Goal: Transaction & Acquisition: Book appointment/travel/reservation

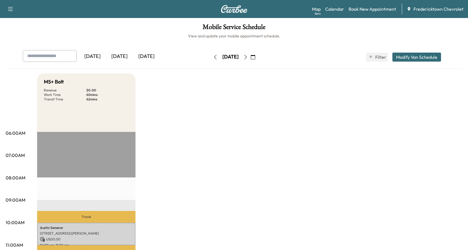
click at [258, 58] on button "button" at bounding box center [253, 57] width 10 height 9
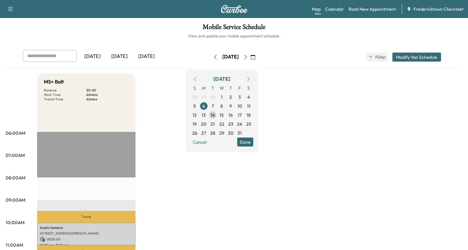
click at [251, 79] on icon "button" at bounding box center [248, 79] width 4 height 4
click at [206, 114] on span "10" at bounding box center [204, 115] width 4 height 7
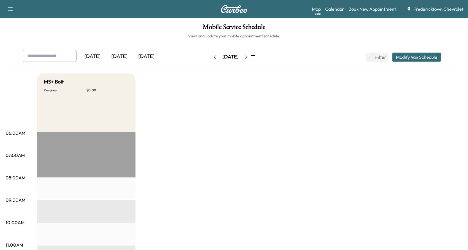
click at [415, 57] on button "Modify Van Schedule" at bounding box center [417, 57] width 49 height 9
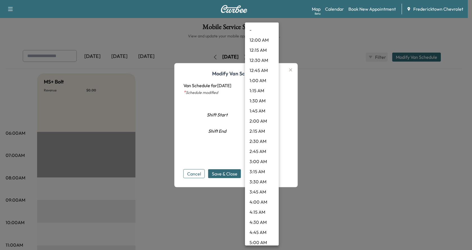
click at [267, 112] on body "Support Log Out Map Beta Calendar Book New Appointment [GEOGRAPHIC_DATA] Chevro…" at bounding box center [236, 125] width 472 height 250
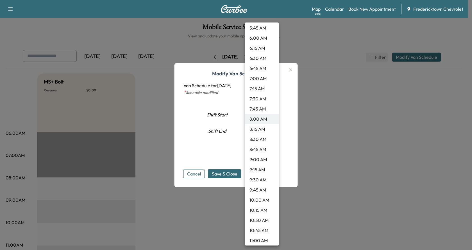
scroll to position [258, 0]
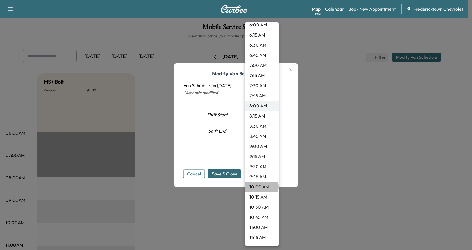
click at [262, 187] on li "10:00 AM" at bounding box center [262, 187] width 34 height 10
type input "**"
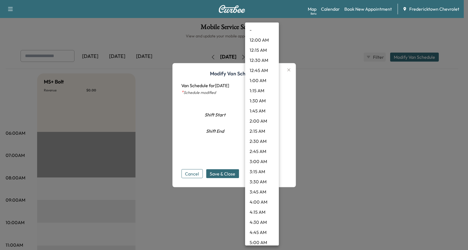
click at [256, 132] on body "Support Log Out Map Beta Calendar Book New Appointment [GEOGRAPHIC_DATA] Chevro…" at bounding box center [234, 125] width 468 height 250
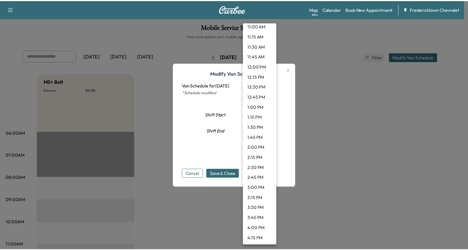
scroll to position [434, 0]
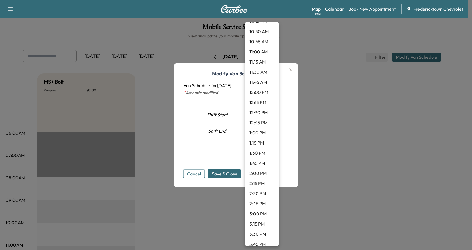
click at [259, 55] on li "11:00 AM" at bounding box center [262, 52] width 34 height 10
type input "**"
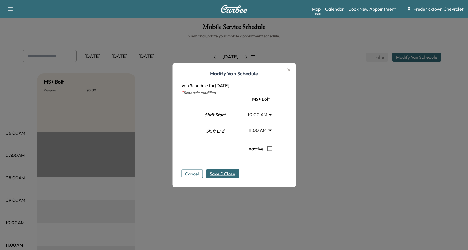
click at [235, 172] on span "Save & Close" at bounding box center [223, 173] width 26 height 7
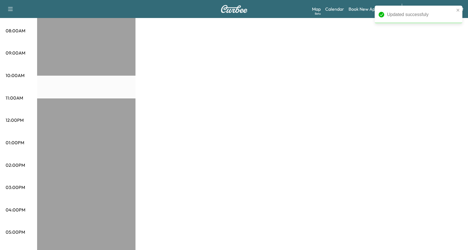
scroll to position [112, 0]
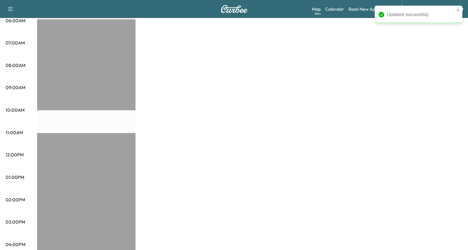
click at [80, 121] on div at bounding box center [86, 200] width 98 height 363
drag, startPoint x: 80, startPoint y: 121, endPoint x: 80, endPoint y: 114, distance: 7.0
click at [80, 121] on div at bounding box center [86, 200] width 98 height 363
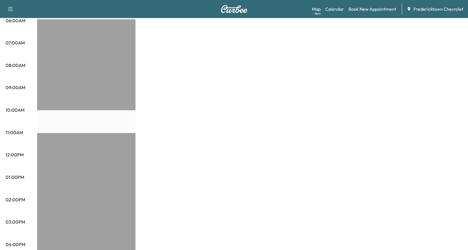
click at [80, 112] on div at bounding box center [86, 200] width 98 height 363
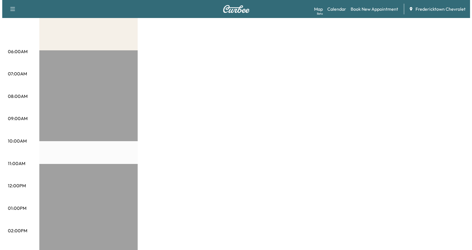
scroll to position [0, 0]
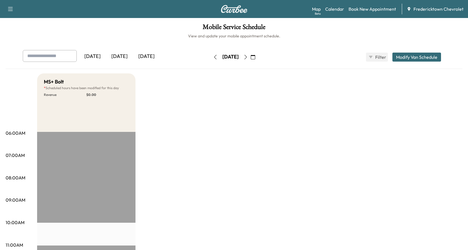
click at [405, 58] on button "Modify Van Schedule" at bounding box center [417, 57] width 49 height 9
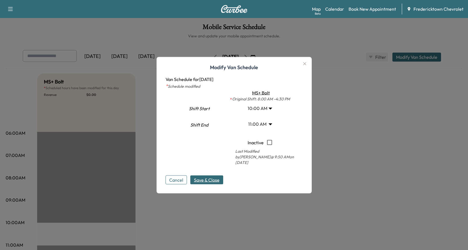
click at [261, 110] on body "Support Log Out Map Beta Calendar Book New Appointment [GEOGRAPHIC_DATA] Chevro…" at bounding box center [234, 125] width 468 height 250
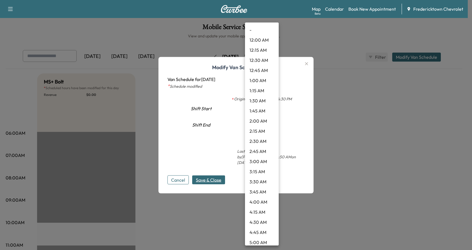
scroll to position [311, 0]
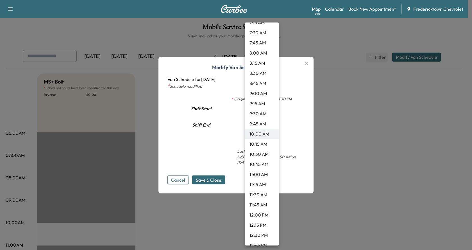
click at [259, 53] on li "8:00 AM" at bounding box center [262, 53] width 34 height 10
type input "*"
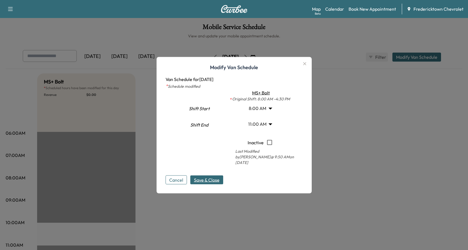
click at [262, 125] on body "Support Log Out Map Beta Calendar Book New Appointment [GEOGRAPHIC_DATA] Chevro…" at bounding box center [234, 125] width 468 height 250
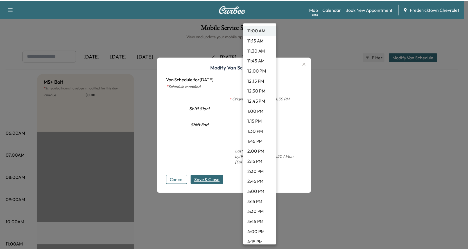
scroll to position [464, 0]
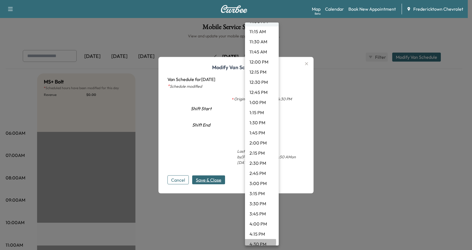
click at [258, 242] on li "4:30 PM" at bounding box center [262, 244] width 34 height 10
type input "****"
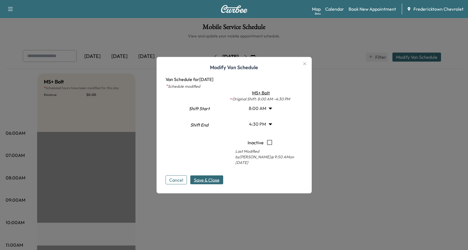
click at [215, 176] on span "Save & Close" at bounding box center [207, 179] width 26 height 7
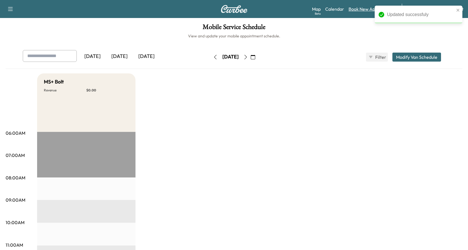
click at [365, 8] on link "Book New Appointment" at bounding box center [373, 9] width 48 height 7
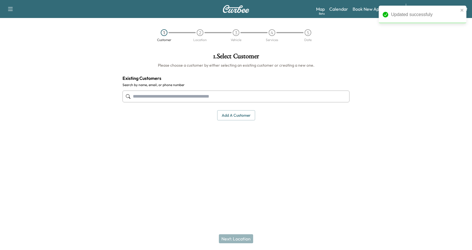
click at [154, 96] on input "text" at bounding box center [236, 97] width 227 height 12
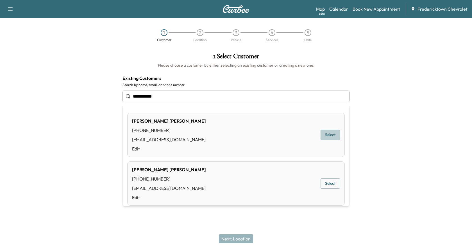
click at [329, 138] on button "Select" at bounding box center [330, 135] width 19 height 10
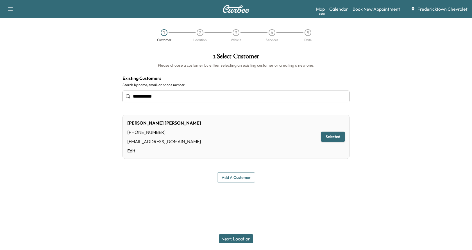
type input "**********"
click at [329, 138] on button "Selected" at bounding box center [333, 137] width 24 height 10
click at [244, 240] on button "Next: Location" at bounding box center [236, 238] width 34 height 9
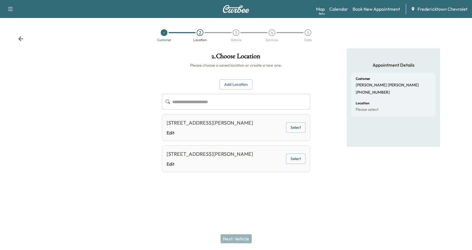
click at [19, 38] on icon at bounding box center [20, 38] width 5 height 5
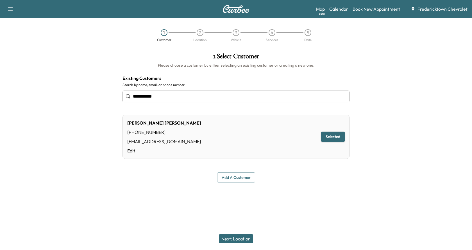
click at [170, 97] on input "**********" at bounding box center [236, 97] width 227 height 12
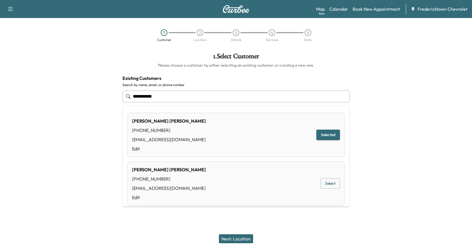
click at [170, 97] on input "**********" at bounding box center [236, 97] width 227 height 12
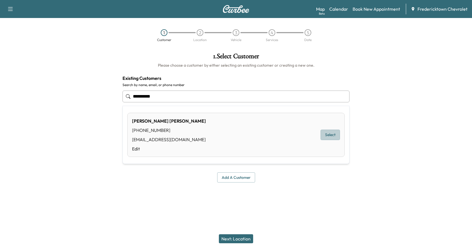
click at [328, 138] on button "Select" at bounding box center [330, 135] width 19 height 10
type input "**********"
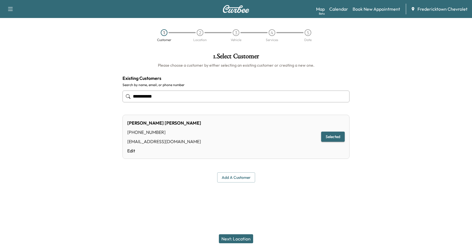
click at [235, 241] on button "Next: Location" at bounding box center [236, 238] width 34 height 9
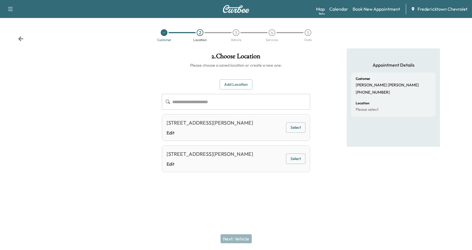
click at [296, 130] on button "Select" at bounding box center [295, 127] width 19 height 10
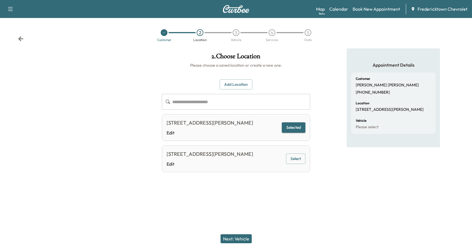
click at [236, 237] on button "Next: Vehicle" at bounding box center [236, 238] width 31 height 9
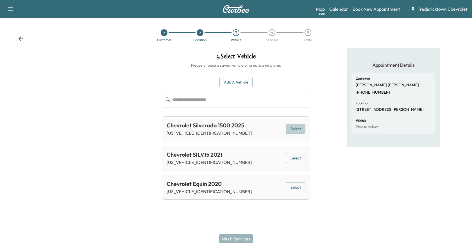
click at [293, 127] on button "Select" at bounding box center [295, 129] width 19 height 10
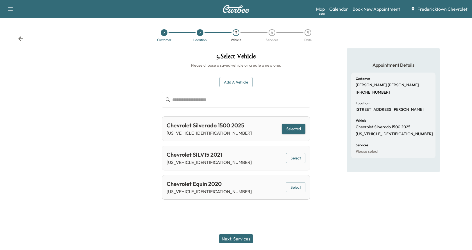
click at [249, 235] on button "Next: Services" at bounding box center [236, 238] width 34 height 9
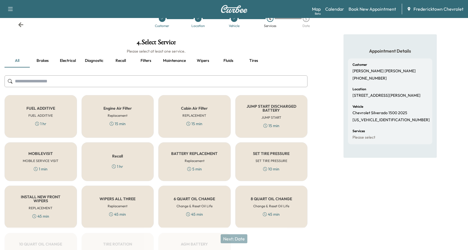
scroll to position [28, 0]
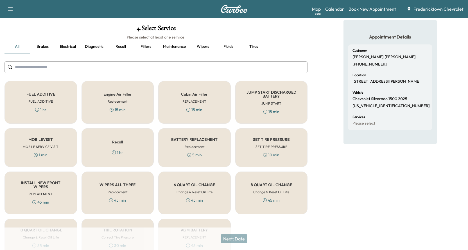
click at [51, 149] on h6 "MOBILE SERVICE VISIT" at bounding box center [41, 146] width 36 height 5
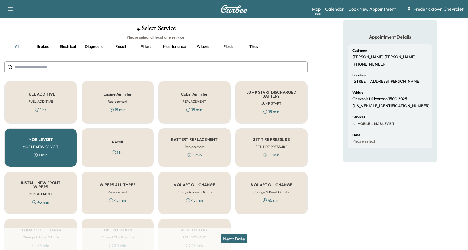
click at [256, 143] on div "SET TIRE PRESSURE SET TIRE PRESSURE 10 min" at bounding box center [271, 147] width 73 height 39
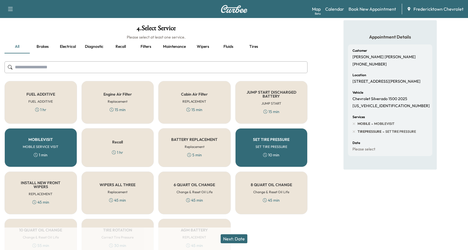
click at [243, 239] on button "Next: Date" at bounding box center [234, 238] width 27 height 9
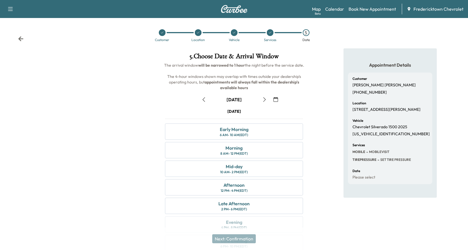
click at [278, 98] on button "button" at bounding box center [276, 99] width 10 height 9
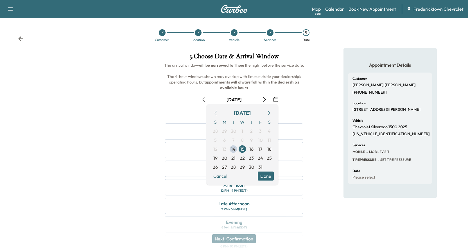
click at [268, 114] on icon "button" at bounding box center [269, 113] width 4 height 4
click at [226, 148] on span "10" at bounding box center [224, 149] width 4 height 7
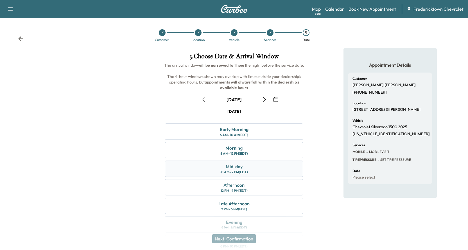
click at [242, 170] on div "10 AM - 2 PM (EDT)" at bounding box center [234, 172] width 28 height 4
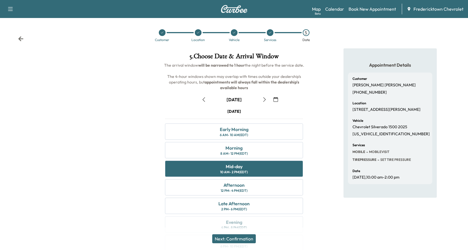
click at [242, 239] on button "Next: Confirmation" at bounding box center [234, 238] width 44 height 9
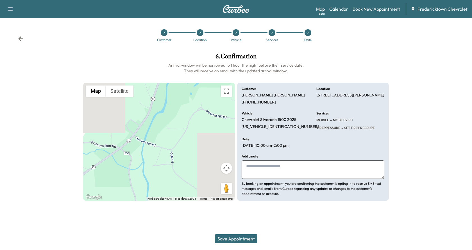
click at [251, 238] on button "Save Appointment" at bounding box center [236, 238] width 42 height 9
